Goal: Task Accomplishment & Management: Manage account settings

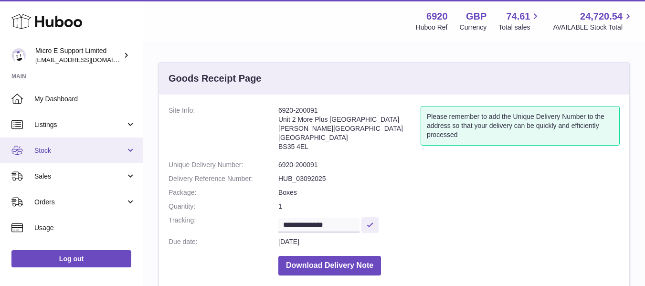
click at [101, 161] on link "Stock" at bounding box center [71, 150] width 143 height 26
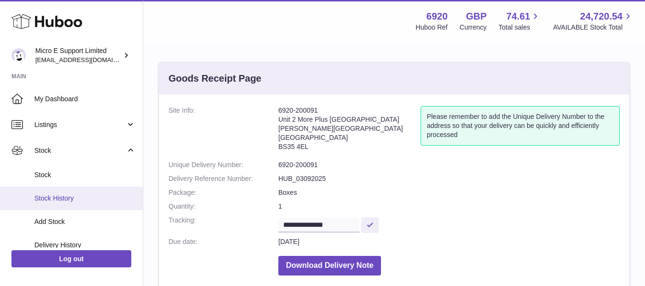
scroll to position [26, 0]
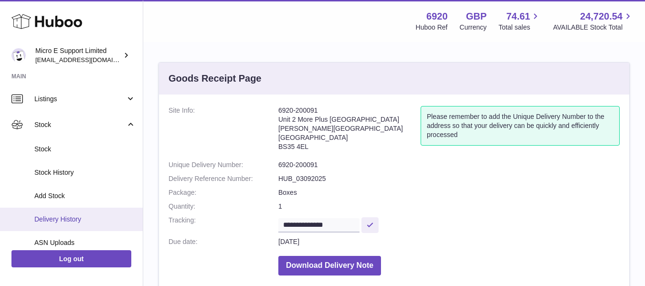
click at [69, 218] on span "Delivery History" at bounding box center [84, 219] width 101 height 9
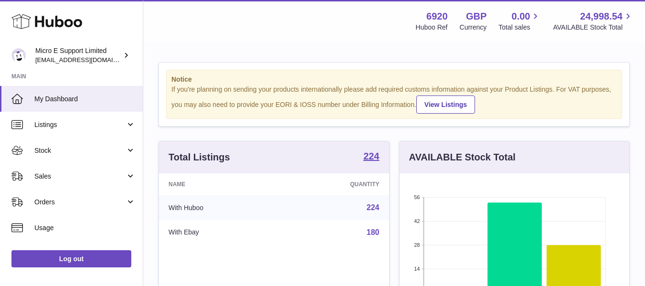
scroll to position [149, 230]
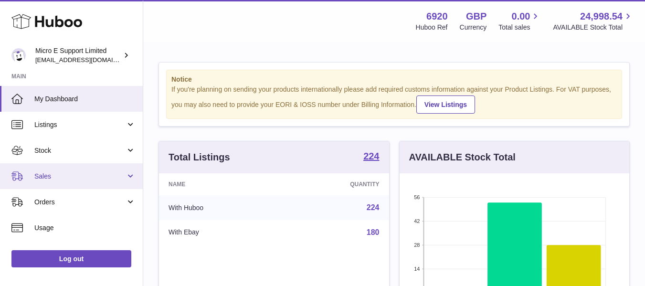
click at [94, 179] on span "Sales" at bounding box center [79, 176] width 91 height 9
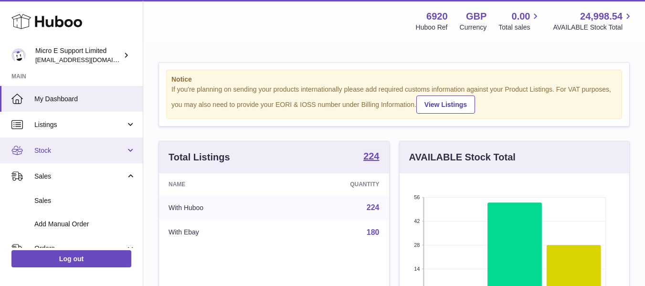
click at [110, 155] on link "Stock" at bounding box center [71, 150] width 143 height 26
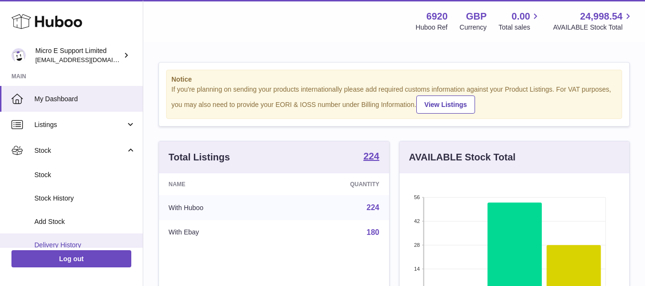
click at [69, 239] on link "Delivery History" at bounding box center [71, 244] width 143 height 23
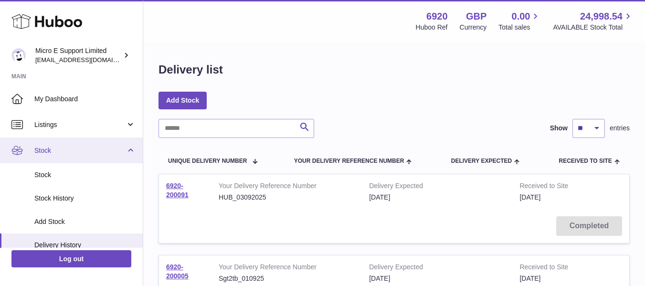
click at [130, 152] on link "Stock" at bounding box center [71, 150] width 143 height 26
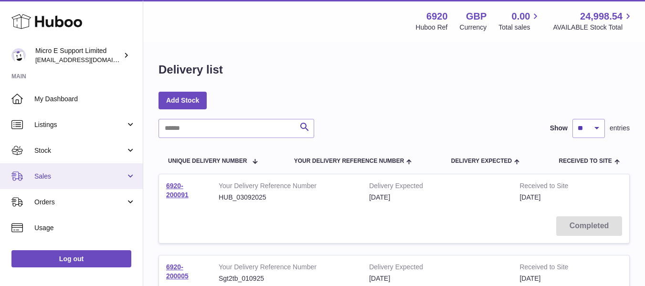
click at [105, 172] on span "Sales" at bounding box center [79, 176] width 91 height 9
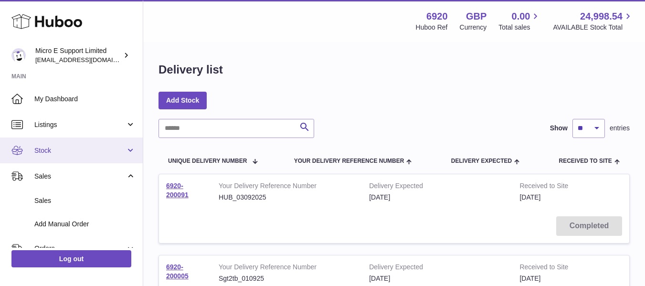
click at [103, 156] on link "Stock" at bounding box center [71, 150] width 143 height 26
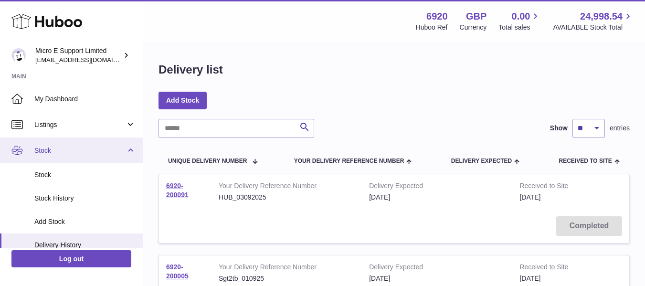
click at [129, 150] on link "Stock" at bounding box center [71, 150] width 143 height 26
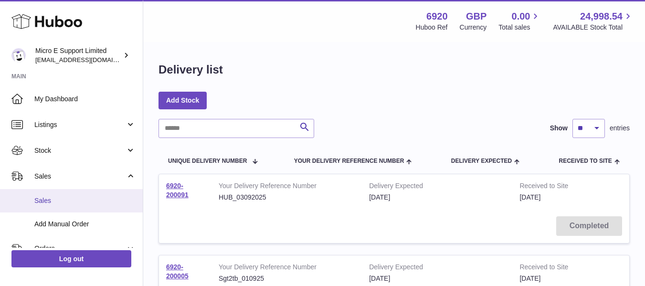
click at [61, 207] on link "Sales" at bounding box center [71, 200] width 143 height 23
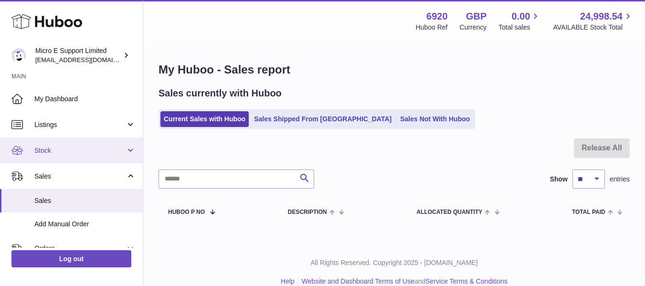
click at [81, 157] on link "Stock" at bounding box center [71, 150] width 143 height 26
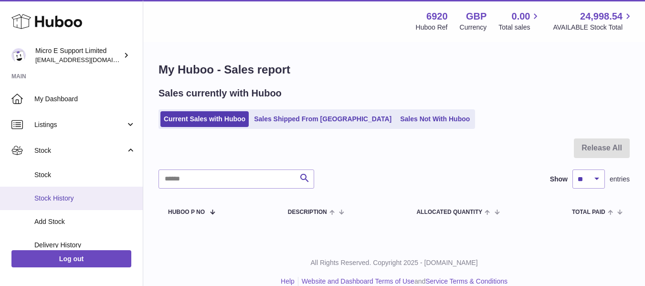
click at [53, 187] on link "Stock History" at bounding box center [71, 198] width 143 height 23
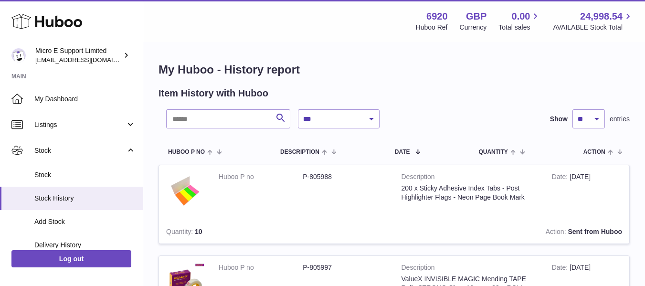
click at [67, 172] on span "Stock" at bounding box center [84, 174] width 101 height 9
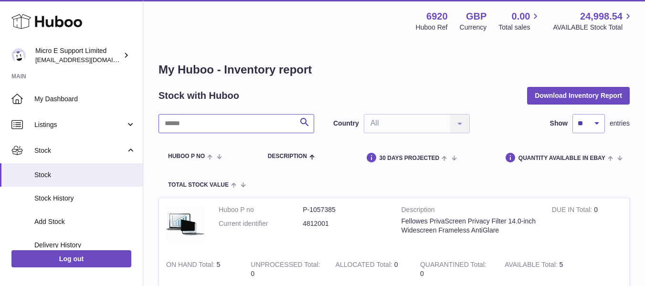
click at [228, 127] on input "text" at bounding box center [237, 123] width 156 height 19
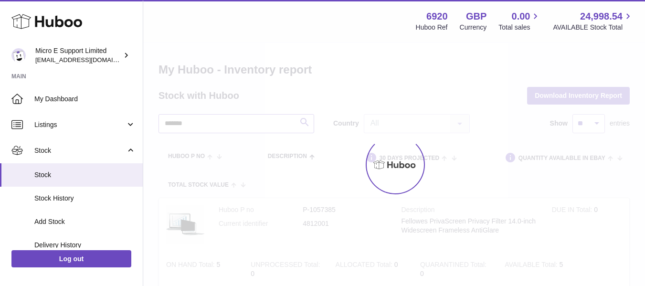
type input "*******"
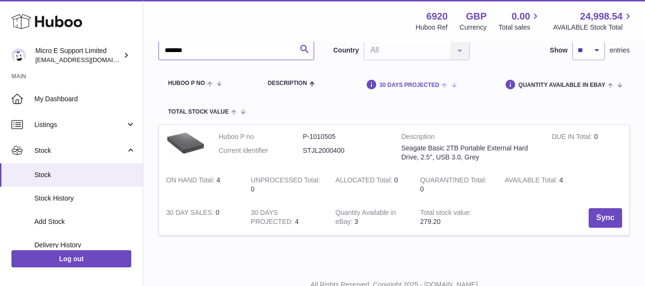
scroll to position [79, 0]
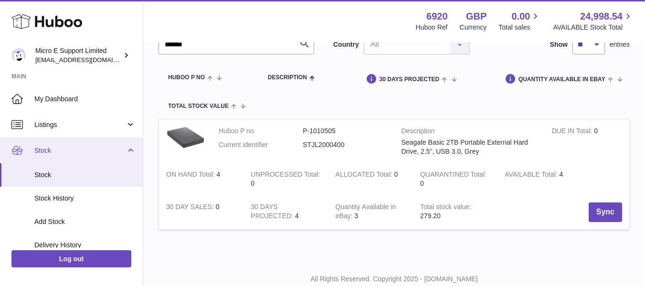
click at [128, 151] on link "Stock" at bounding box center [71, 150] width 143 height 26
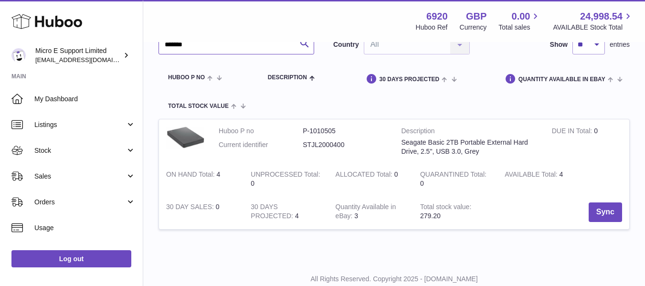
click at [279, 48] on input "*******" at bounding box center [237, 44] width 156 height 19
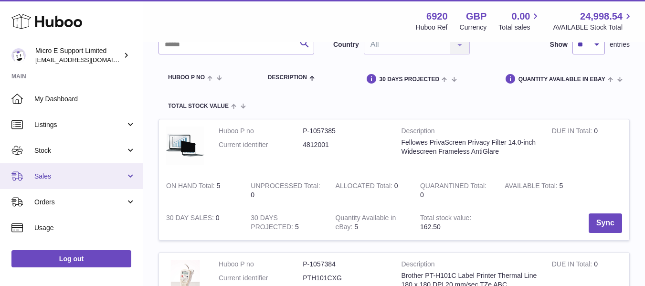
click at [119, 179] on span "Sales" at bounding box center [79, 176] width 91 height 9
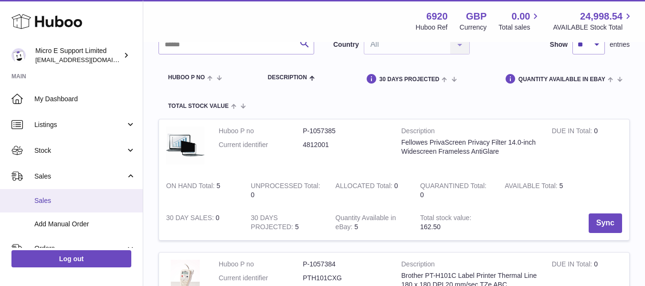
click at [75, 198] on span "Sales" at bounding box center [84, 200] width 101 height 9
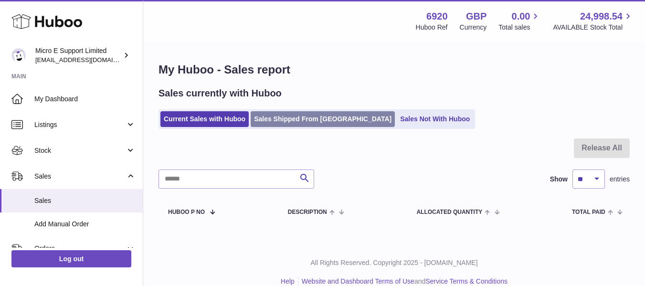
click at [301, 123] on link "Sales Shipped From [GEOGRAPHIC_DATA]" at bounding box center [323, 119] width 144 height 16
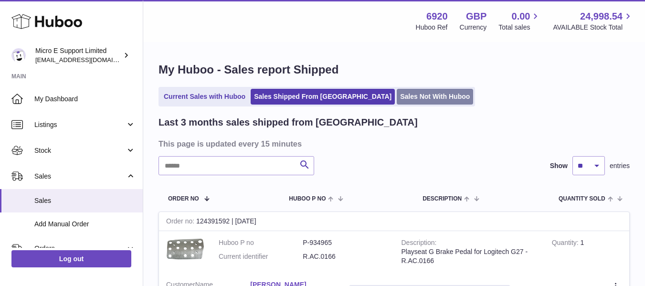
click at [397, 99] on link "Sales Not With Huboo" at bounding box center [435, 97] width 76 height 16
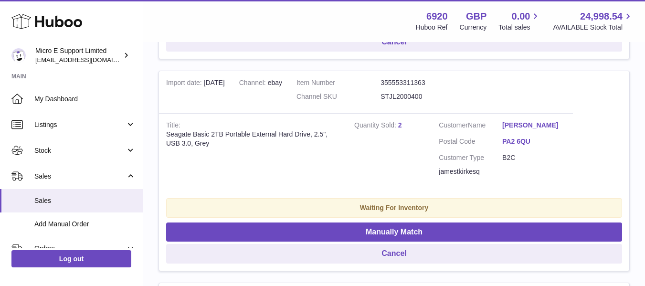
scroll to position [1870, 0]
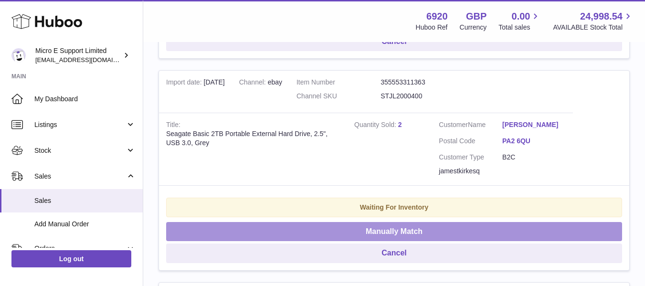
click at [407, 232] on button "Manually Match" at bounding box center [394, 232] width 456 height 20
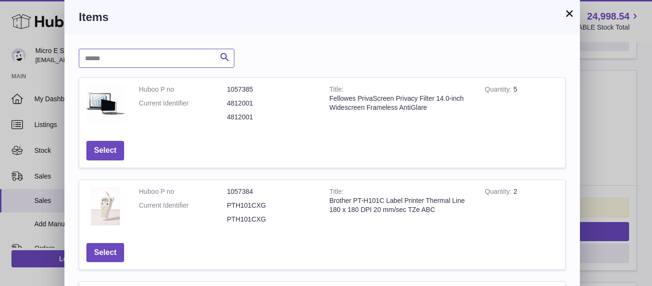
click at [172, 65] on input "text" at bounding box center [157, 58] width 156 height 19
type input "*******"
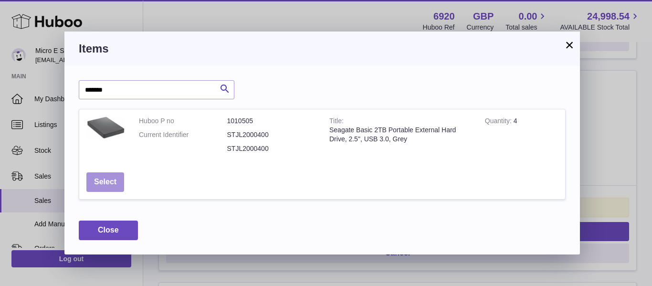
click at [112, 180] on button "Select" at bounding box center [105, 182] width 38 height 20
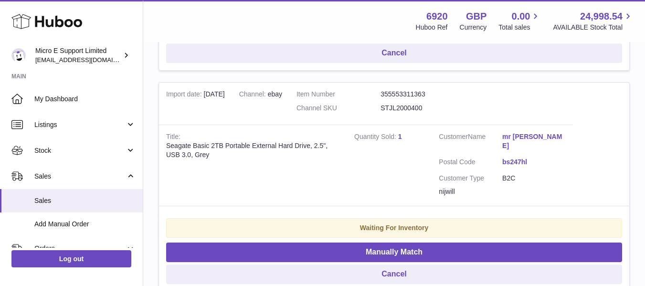
scroll to position [2092, 0]
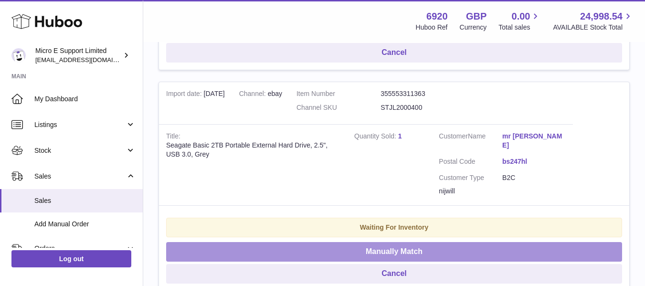
click at [371, 242] on button "Manually Match" at bounding box center [394, 252] width 456 height 20
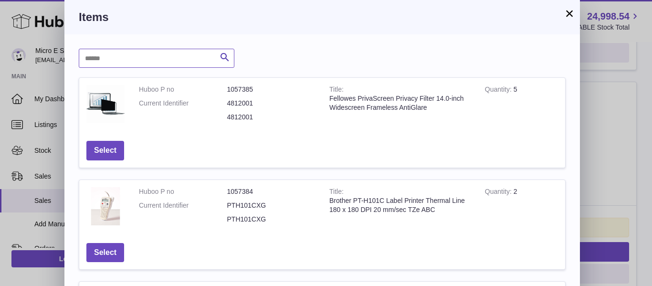
click at [172, 56] on input "text" at bounding box center [157, 58] width 156 height 19
type input "*******"
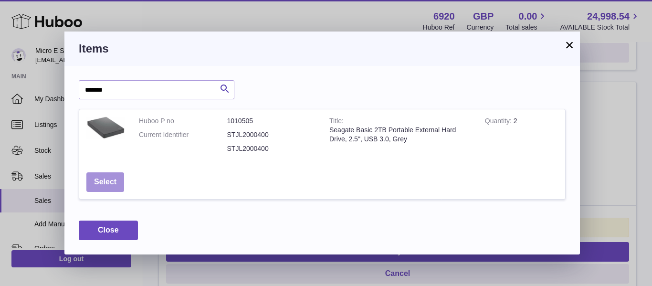
click at [103, 183] on button "Select" at bounding box center [105, 182] width 38 height 20
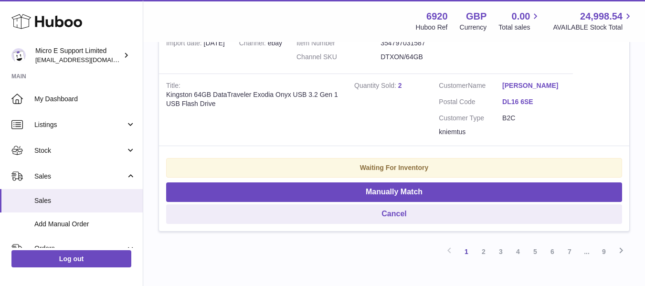
scroll to position [2145, 0]
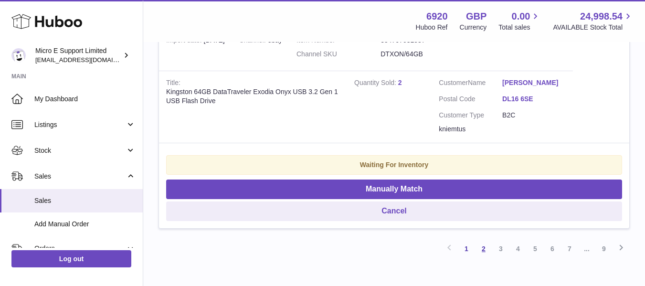
click at [485, 248] on link "2" at bounding box center [483, 248] width 17 height 17
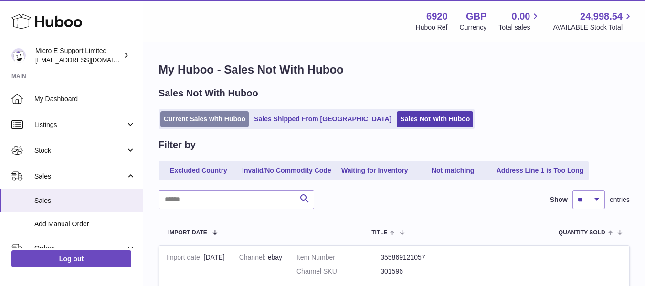
click at [202, 112] on link "Current Sales with Huboo" at bounding box center [204, 119] width 88 height 16
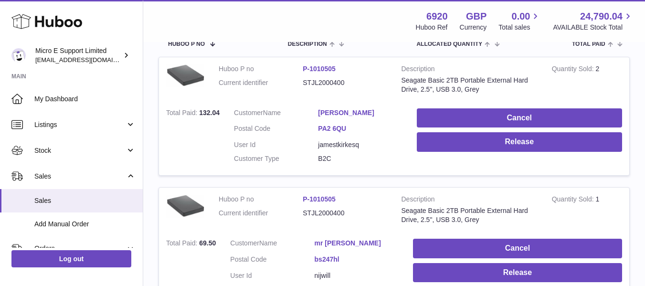
scroll to position [169, 0]
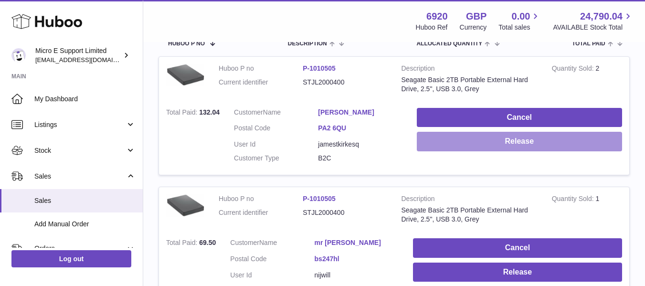
click at [467, 144] on button "Release" at bounding box center [519, 142] width 205 height 20
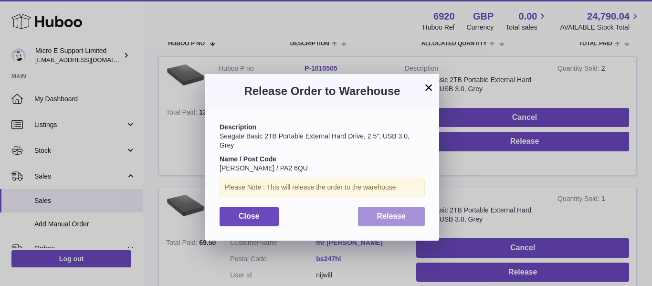
click at [380, 220] on button "Release" at bounding box center [391, 217] width 67 height 20
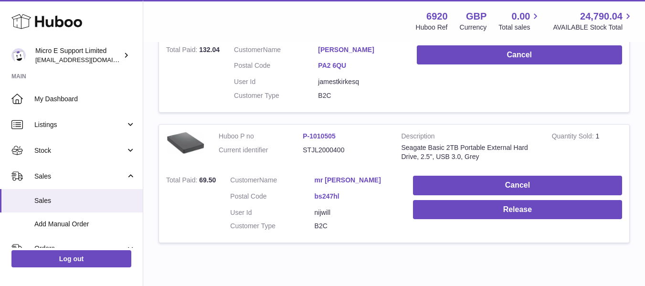
scroll to position [233, 0]
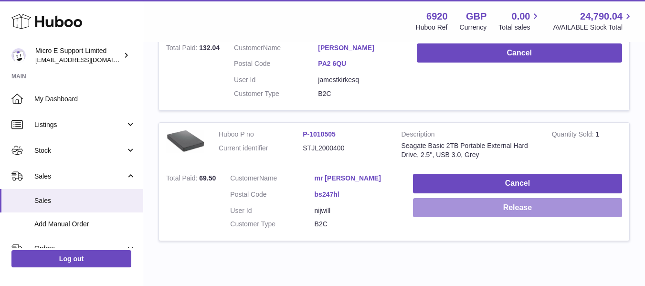
click at [454, 210] on button "Release" at bounding box center [517, 208] width 209 height 20
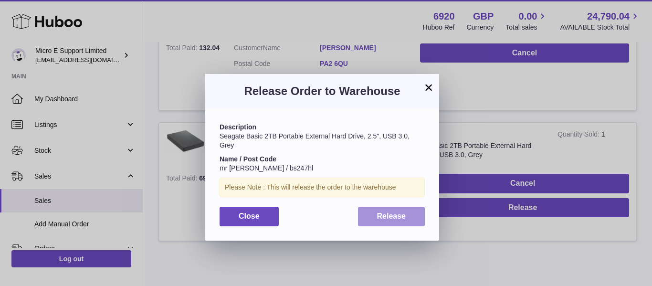
click at [372, 217] on button "Release" at bounding box center [391, 217] width 67 height 20
